Goal: Obtain resource: Download file/media

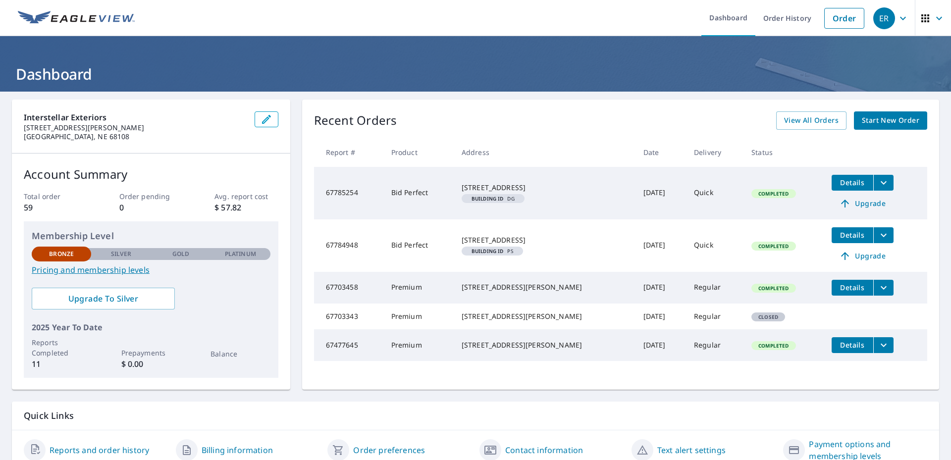
click at [753, 193] on span "Completed" at bounding box center [774, 193] width 42 height 7
click at [838, 179] on span "Details" at bounding box center [853, 182] width 30 height 9
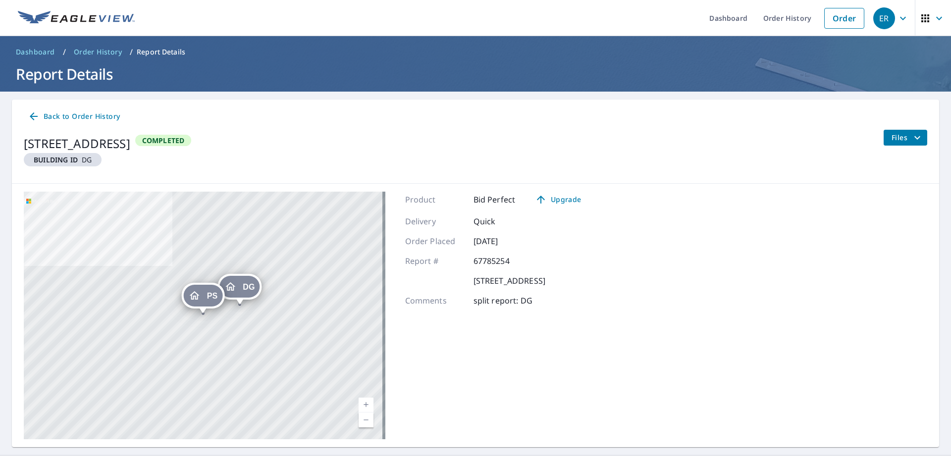
click at [897, 140] on span "Files" at bounding box center [908, 138] width 32 height 12
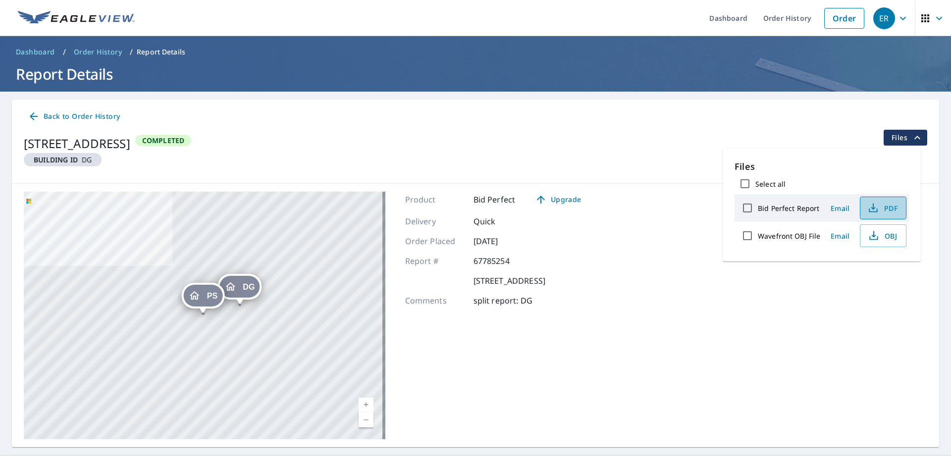
click at [872, 207] on icon "button" at bounding box center [874, 208] width 12 height 12
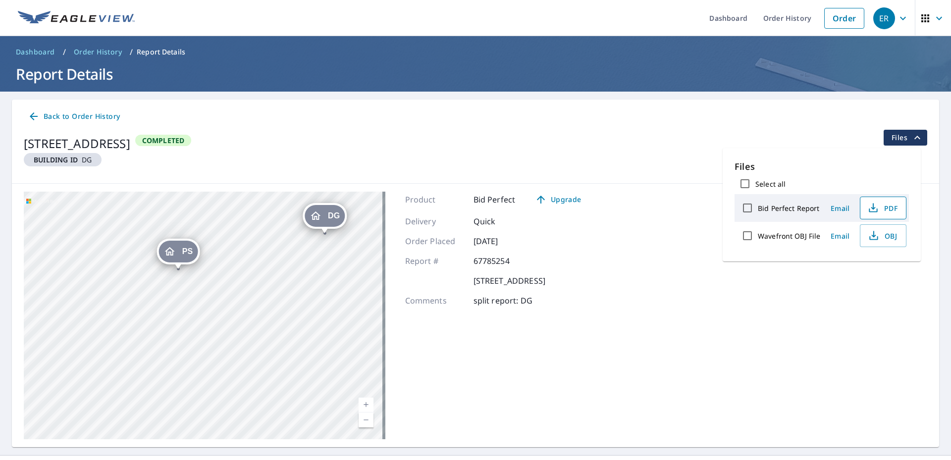
drag, startPoint x: 272, startPoint y: 289, endPoint x: 102, endPoint y: 321, distance: 172.4
click at [103, 321] on div "DG [STREET_ADDRESS] PS [STREET_ADDRESS]" at bounding box center [205, 316] width 362 height 248
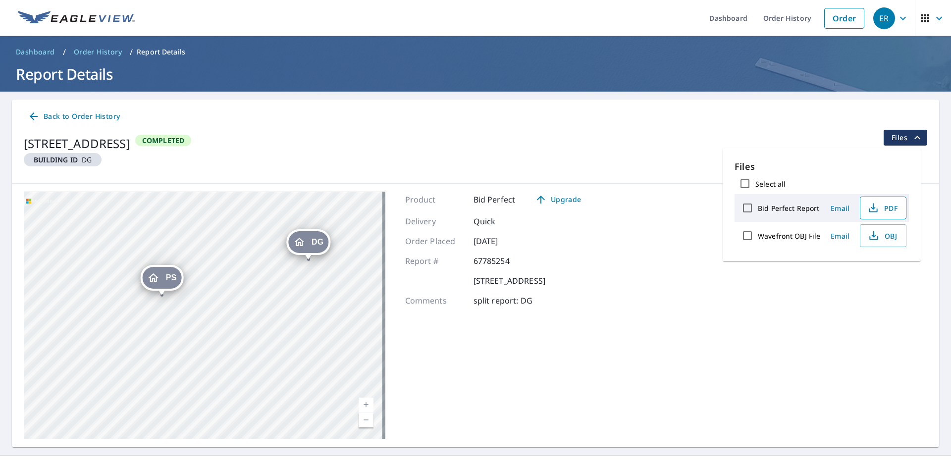
drag, startPoint x: 246, startPoint y: 307, endPoint x: 230, endPoint y: 334, distance: 31.8
click at [230, 334] on div "DG [STREET_ADDRESS] PS [STREET_ADDRESS]" at bounding box center [205, 316] width 362 height 248
click at [156, 283] on icon "Dropped pin, building PS, Residential property, 14127 N 64th Plz Omaha, NE 68152" at bounding box center [153, 280] width 12 height 12
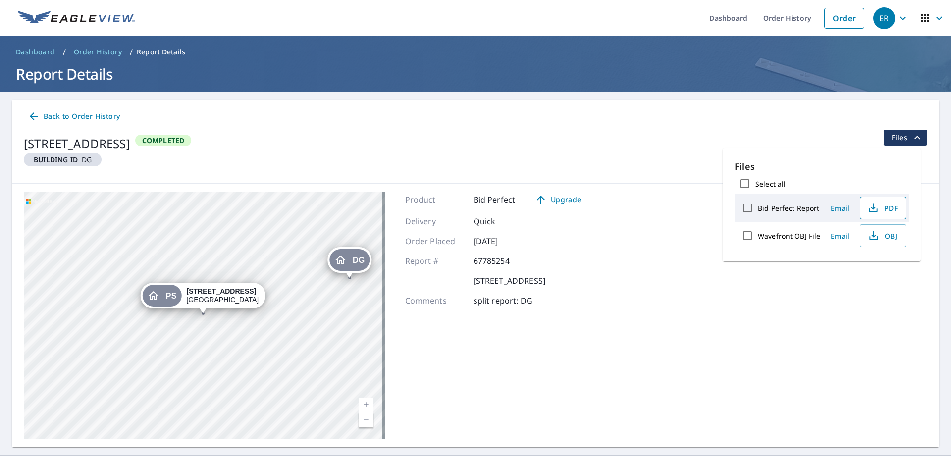
click at [156, 283] on div "PS [STREET_ADDRESS]" at bounding box center [203, 296] width 125 height 26
click at [203, 309] on div "Dropped pin, building PS, Residential property, 14127 N 64th Plz Omaha, NE 68152" at bounding box center [203, 309] width 13 height 10
click at [875, 238] on icon "button" at bounding box center [874, 236] width 12 height 12
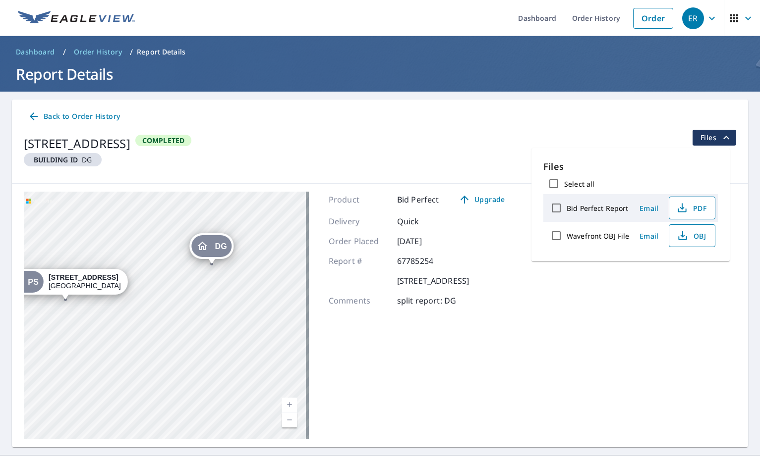
drag, startPoint x: 199, startPoint y: 346, endPoint x: 120, endPoint y: 336, distance: 79.4
click at [118, 337] on div "DG [STREET_ADDRESS] PS [STREET_ADDRESS]" at bounding box center [166, 316] width 285 height 248
click at [60, 375] on div "DG [STREET_ADDRESS] PS [STREET_ADDRESS]" at bounding box center [166, 316] width 285 height 248
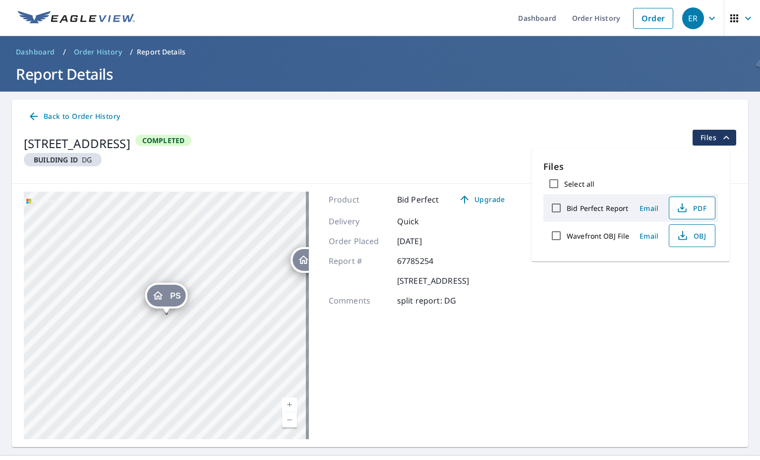
click at [145, 369] on div "DG [STREET_ADDRESS] PS [STREET_ADDRESS]" at bounding box center [166, 316] width 285 height 248
drag, startPoint x: 243, startPoint y: 306, endPoint x: 246, endPoint y: 275, distance: 31.4
click at [246, 275] on div "DG [STREET_ADDRESS] PS [STREET_ADDRESS]" at bounding box center [166, 316] width 285 height 248
click at [154, 262] on div "PS" at bounding box center [170, 265] width 39 height 22
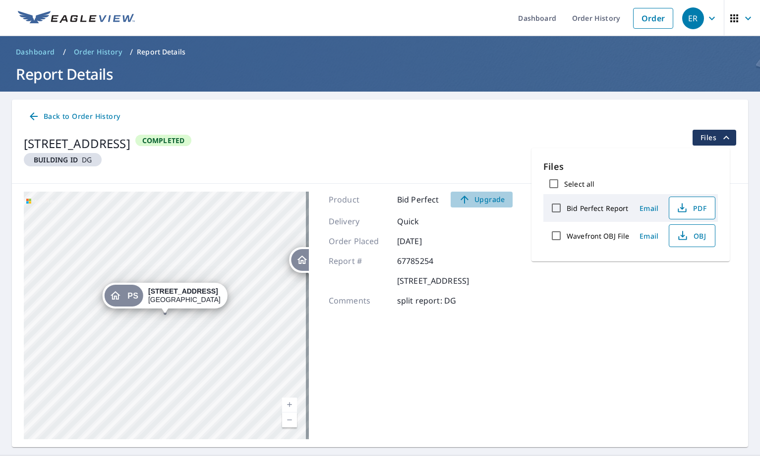
click at [486, 203] on span "Upgrade" at bounding box center [481, 200] width 50 height 12
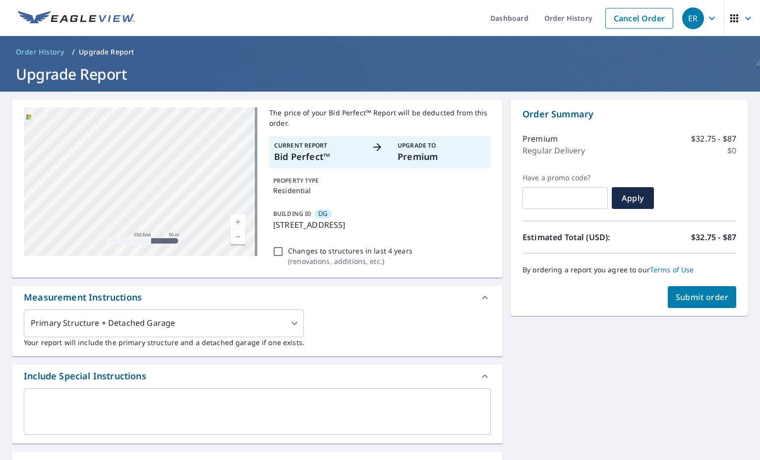
drag, startPoint x: 129, startPoint y: 203, endPoint x: 267, endPoint y: 200, distance: 138.3
click at [267, 200] on div "DG [STREET_ADDRESS] Aerial Road A standard road map Aerial A detailed look from…" at bounding box center [257, 189] width 491 height 178
drag, startPoint x: 122, startPoint y: 188, endPoint x: 277, endPoint y: 192, distance: 154.6
click at [277, 192] on div "DG [STREET_ADDRESS] Aerial Road A standard road map Aerial A detailed look from…" at bounding box center [257, 189] width 491 height 178
click at [215, 181] on div "DG [STREET_ADDRESS]" at bounding box center [140, 182] width 233 height 149
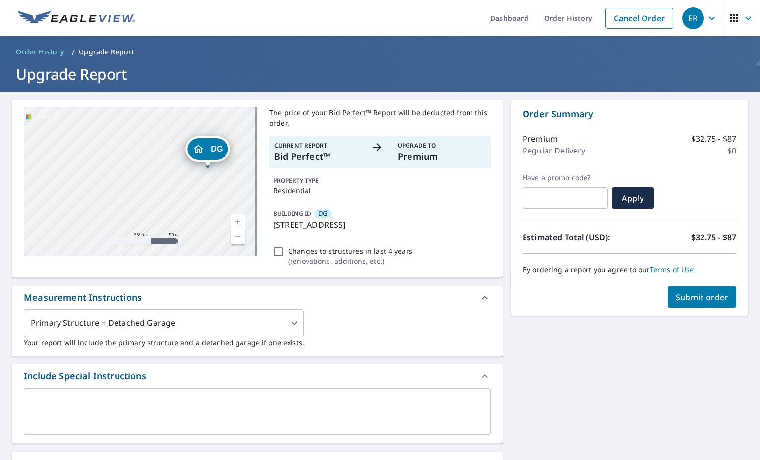
drag, startPoint x: 108, startPoint y: 180, endPoint x: 231, endPoint y: 195, distance: 124.3
click at [231, 195] on div "DG [STREET_ADDRESS]" at bounding box center [140, 182] width 233 height 149
click at [125, 216] on div "DG [STREET_ADDRESS]" at bounding box center [140, 182] width 233 height 149
drag, startPoint x: 147, startPoint y: 187, endPoint x: 237, endPoint y: 169, distance: 91.9
click at [238, 169] on div "DG [STREET_ADDRESS]" at bounding box center [140, 182] width 233 height 149
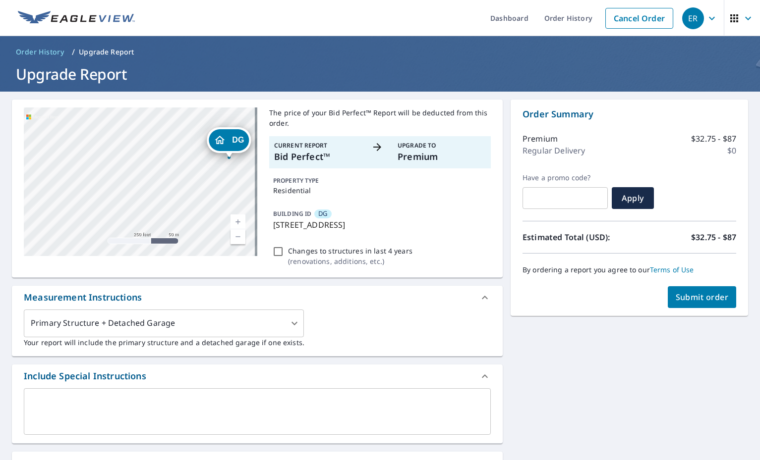
drag, startPoint x: 149, startPoint y: 181, endPoint x: 130, endPoint y: 200, distance: 26.6
click at [130, 200] on div "DG [STREET_ADDRESS]" at bounding box center [140, 182] width 233 height 149
drag, startPoint x: 183, startPoint y: 190, endPoint x: 133, endPoint y: 198, distance: 50.3
click at [134, 198] on div "DG [STREET_ADDRESS]" at bounding box center [140, 182] width 233 height 149
drag, startPoint x: 190, startPoint y: 183, endPoint x: 173, endPoint y: 217, distance: 37.7
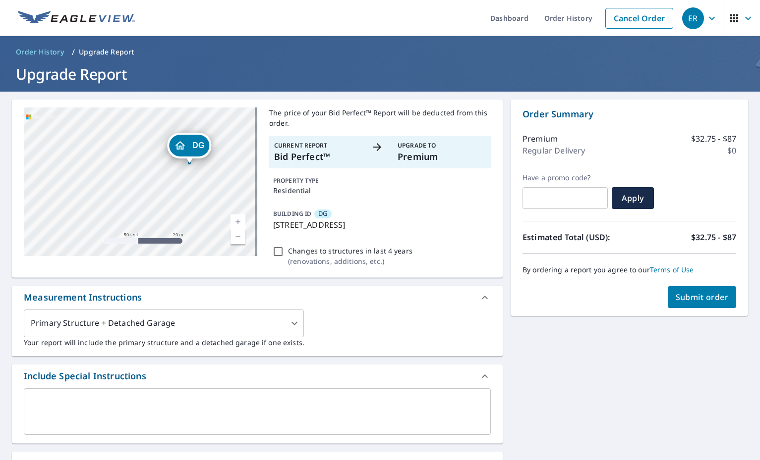
click at [173, 217] on div "DG [STREET_ADDRESS]" at bounding box center [140, 182] width 233 height 149
drag, startPoint x: 183, startPoint y: 191, endPoint x: 107, endPoint y: 186, distance: 76.5
click at [107, 186] on div "DG [STREET_ADDRESS]" at bounding box center [140, 182] width 233 height 149
click at [153, 186] on div "DG [STREET_ADDRESS]" at bounding box center [140, 182] width 233 height 149
drag, startPoint x: 152, startPoint y: 186, endPoint x: 146, endPoint y: 196, distance: 11.8
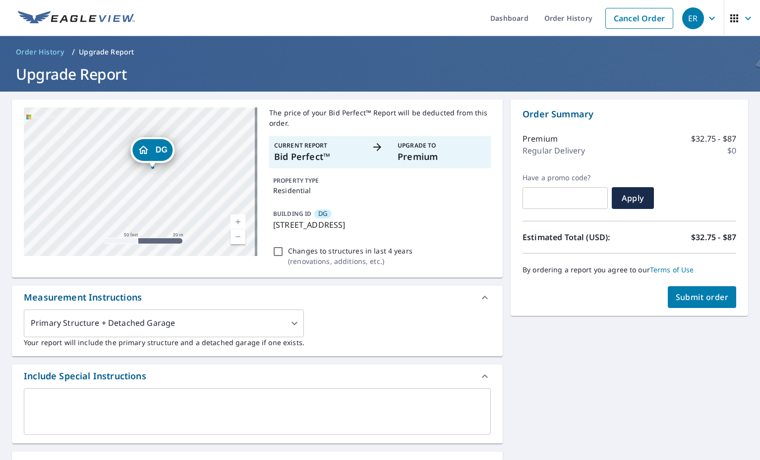
click at [146, 196] on div "DG [STREET_ADDRESS]" at bounding box center [140, 182] width 233 height 149
click at [155, 144] on div "DG" at bounding box center [152, 150] width 40 height 22
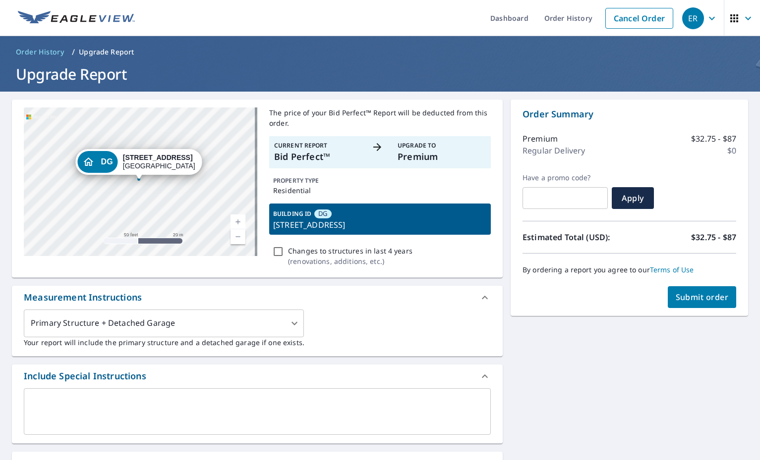
click at [116, 171] on div "DG" at bounding box center [97, 162] width 40 height 22
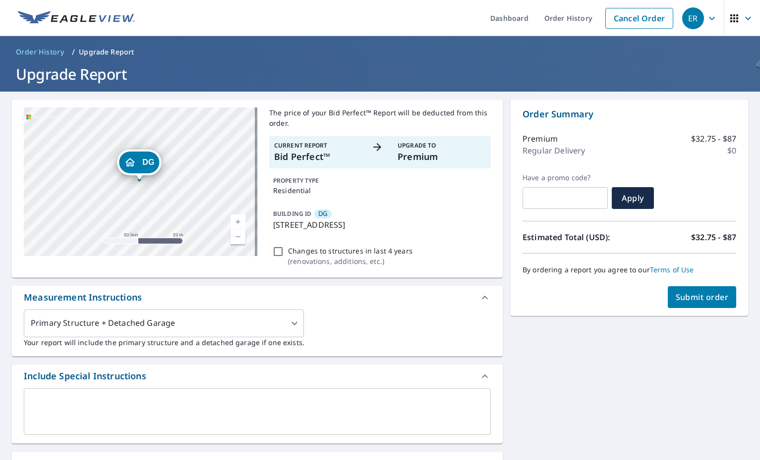
click at [126, 161] on icon "Dropped pin, building DG, Residential property, 14127 N 64th Plz Omaha, NE 68152" at bounding box center [130, 163] width 12 height 12
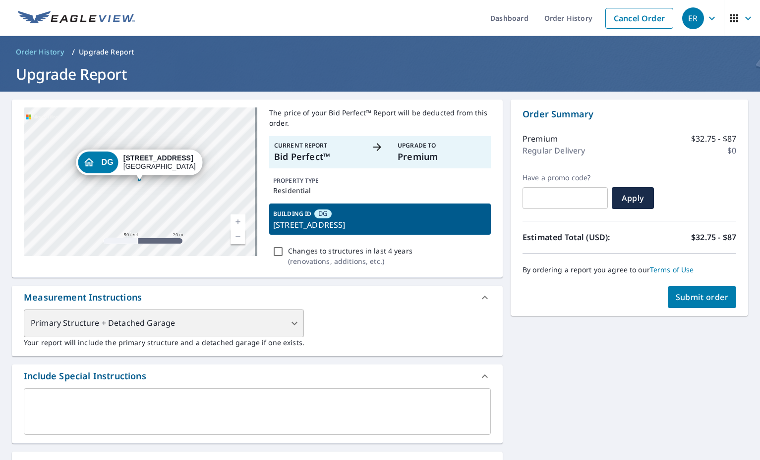
click at [60, 329] on div "Primary Structure + Detached Garage" at bounding box center [164, 324] width 280 height 28
click at [150, 335] on div "Primary Structure + Detached Garage" at bounding box center [164, 324] width 280 height 28
click at [272, 320] on div "Primary Structure + Detached Garage" at bounding box center [164, 324] width 280 height 28
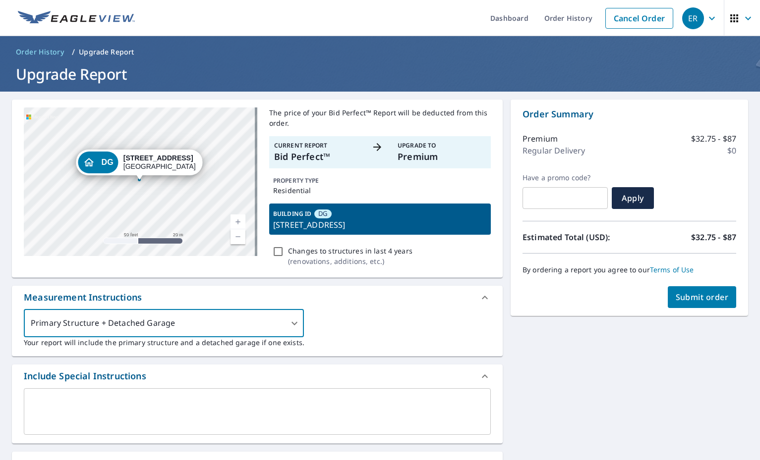
click at [38, 49] on span "Order History" at bounding box center [40, 52] width 48 height 10
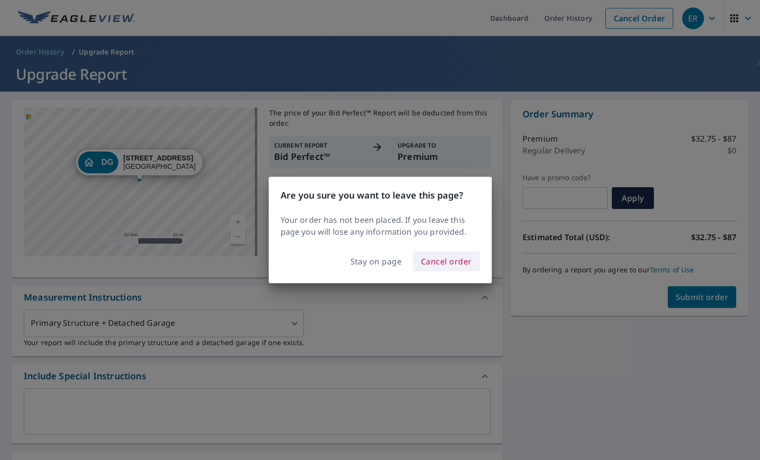
click at [434, 262] on span "Cancel order" at bounding box center [446, 262] width 51 height 14
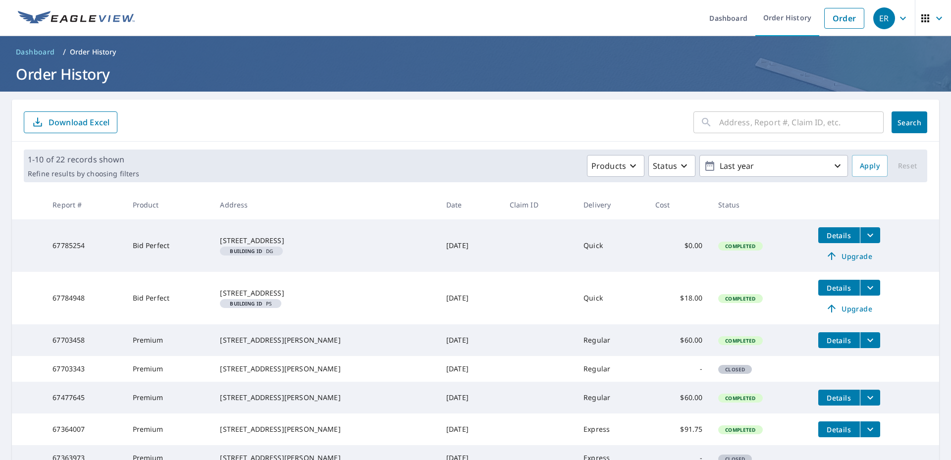
click at [824, 288] on span "Details" at bounding box center [839, 287] width 30 height 9
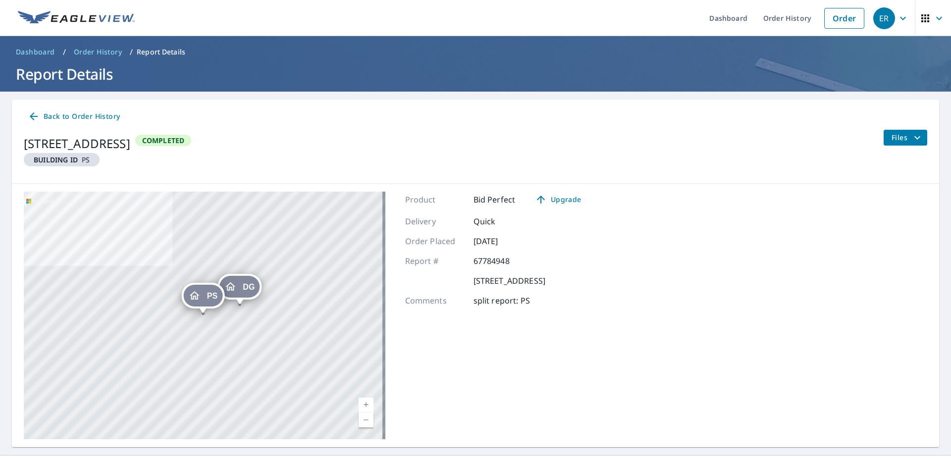
click at [899, 140] on span "Files" at bounding box center [908, 138] width 32 height 12
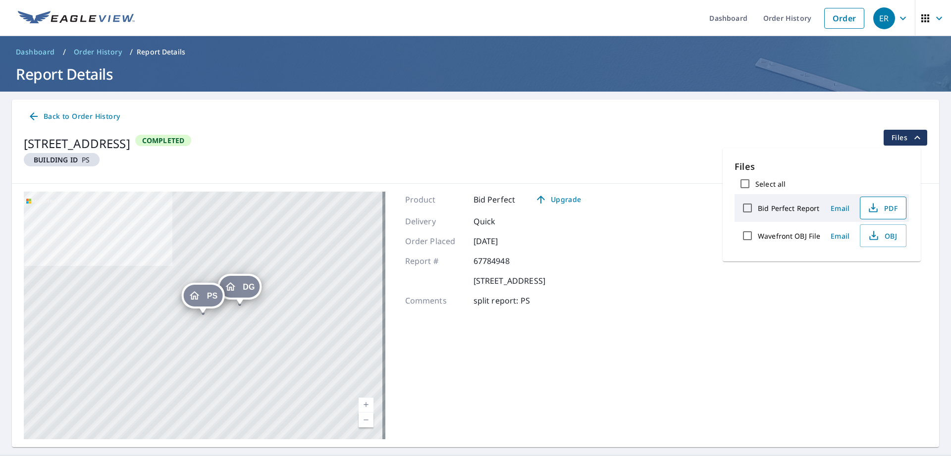
click at [874, 213] on icon "button" at bounding box center [874, 208] width 12 height 12
